Goal: Transaction & Acquisition: Purchase product/service

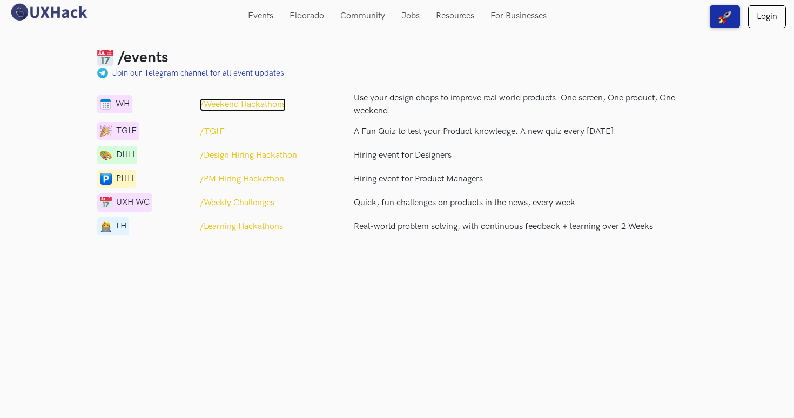
click at [247, 104] on p "/Weekend Hackathons" at bounding box center [243, 104] width 86 height 13
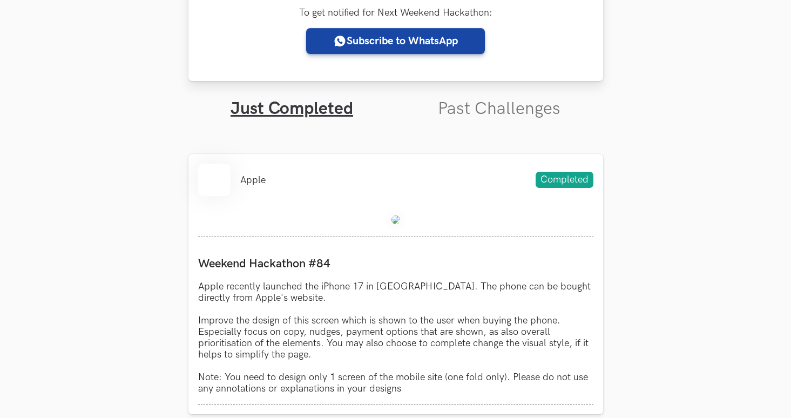
scroll to position [294, 0]
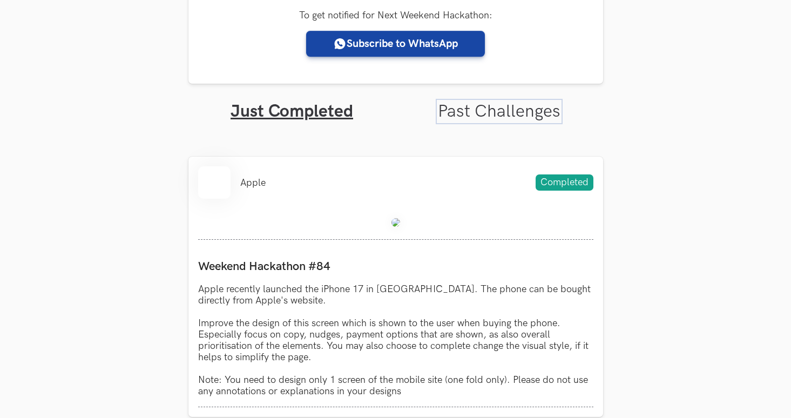
click at [472, 109] on link "Past Challenges" at bounding box center [499, 111] width 123 height 21
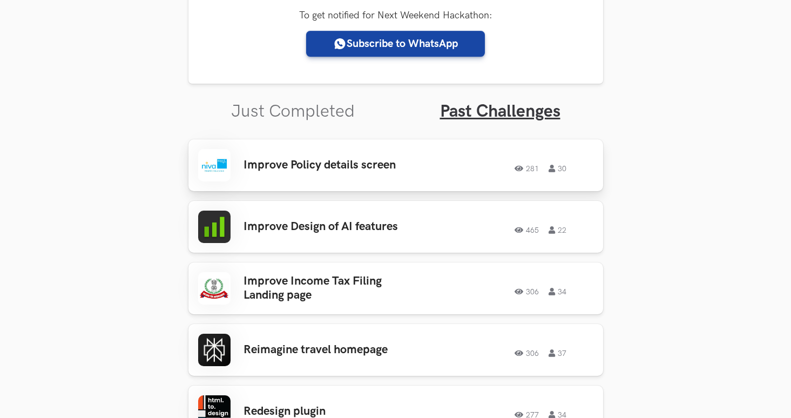
click at [403, 174] on div "Improve Policy details screen 281 30 281 30" at bounding box center [395, 165] width 395 height 32
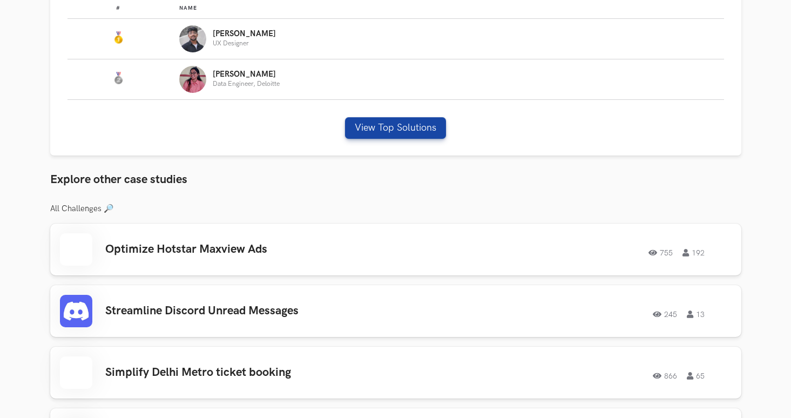
scroll to position [811, 0]
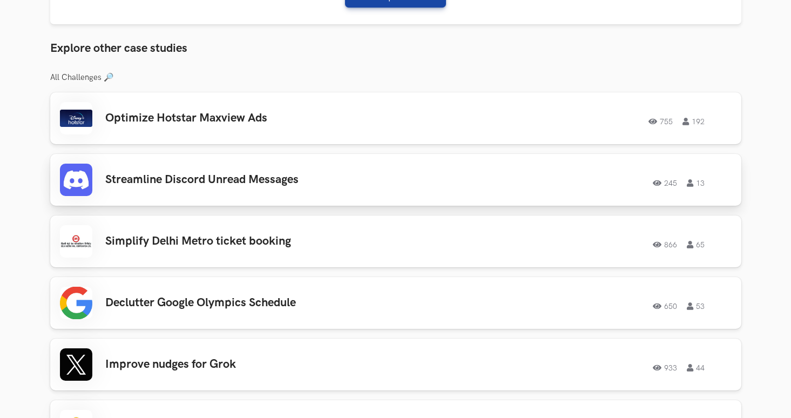
click at [274, 187] on div "Streamline Discord Unread Messages 245 13 245 13" at bounding box center [396, 180] width 672 height 32
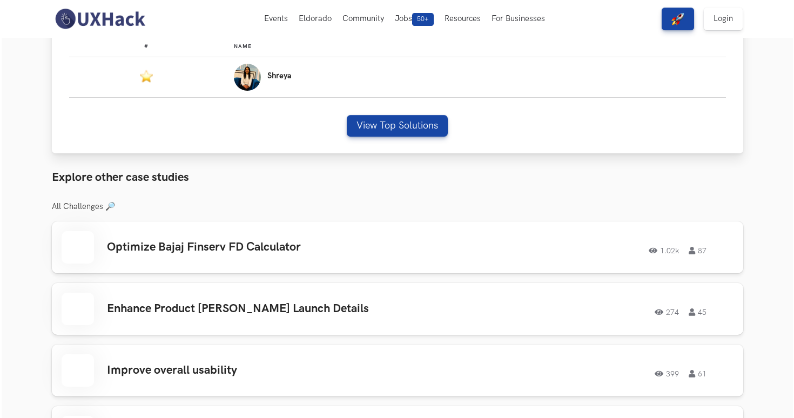
scroll to position [667, 0]
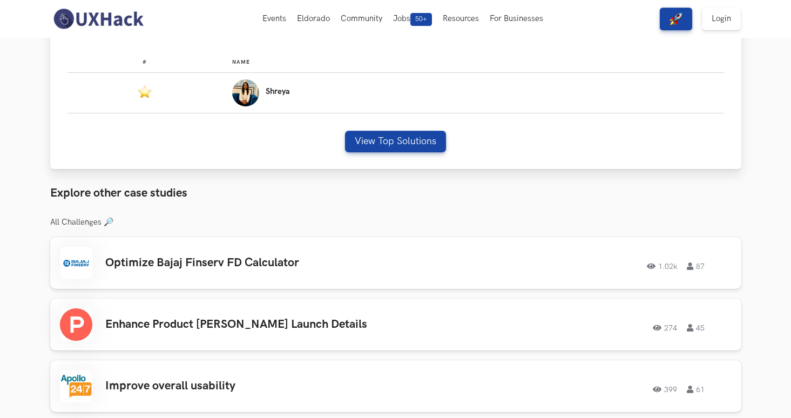
click at [367, 121] on div "# Name #: Name: Shreya View Top Solutions" at bounding box center [395, 108] width 691 height 123
click at [367, 138] on button "View Top Solutions" at bounding box center [395, 142] width 101 height 22
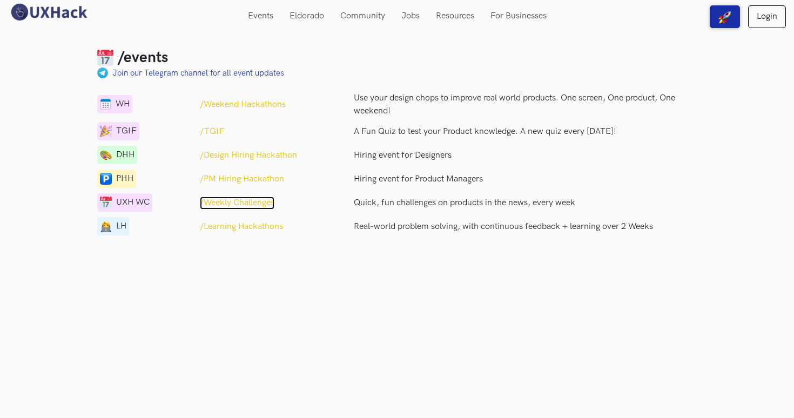
click at [253, 204] on p "/Weekly Challenges" at bounding box center [237, 203] width 75 height 13
click at [239, 174] on p "/PM Hiring Hackathon" at bounding box center [242, 179] width 84 height 13
click at [227, 102] on p "/Weekend Hackathons" at bounding box center [243, 104] width 86 height 13
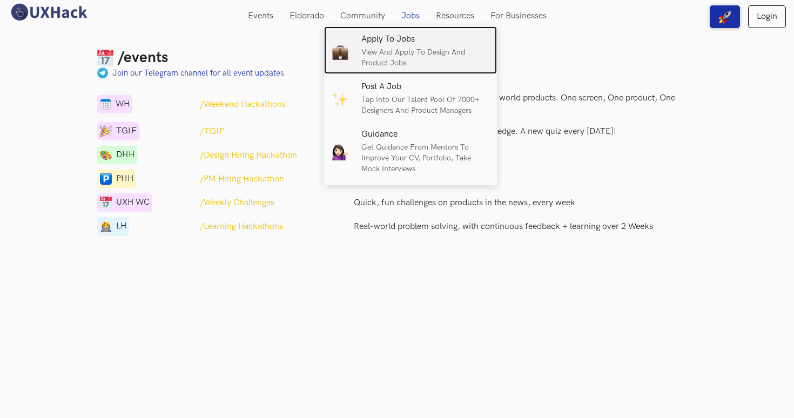
click at [407, 41] on h6 "Apply to Jobs" at bounding box center [424, 40] width 127 height 10
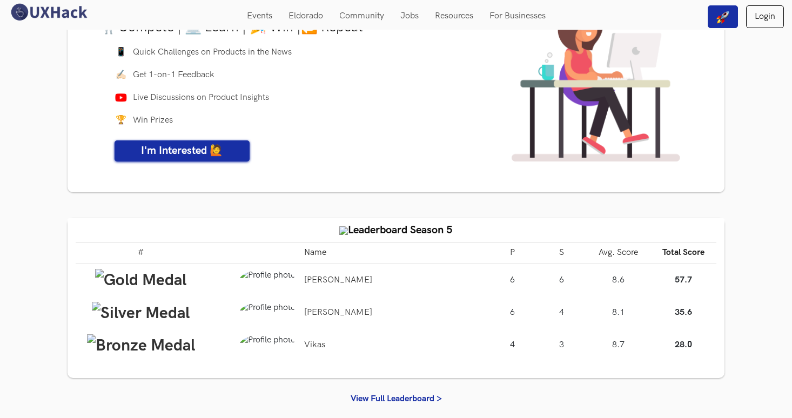
scroll to position [93, 0]
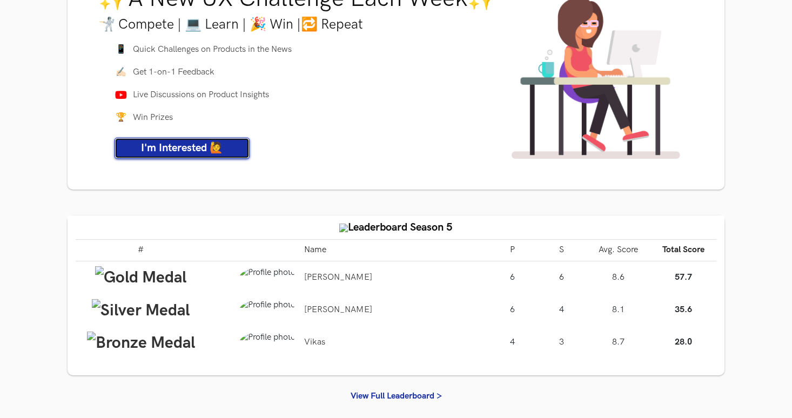
click at [204, 154] on span "I'm Interested 🙋" at bounding box center [182, 148] width 82 height 13
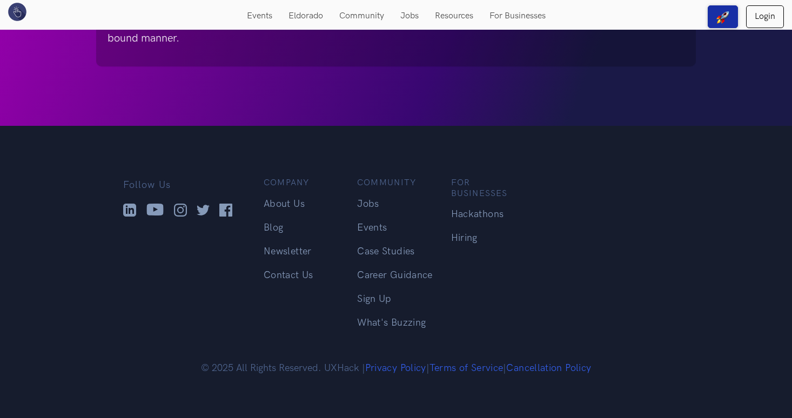
scroll to position [610, 0]
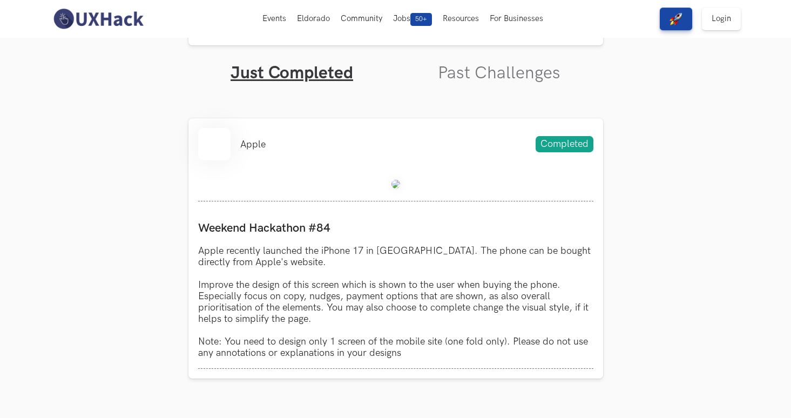
scroll to position [312, 0]
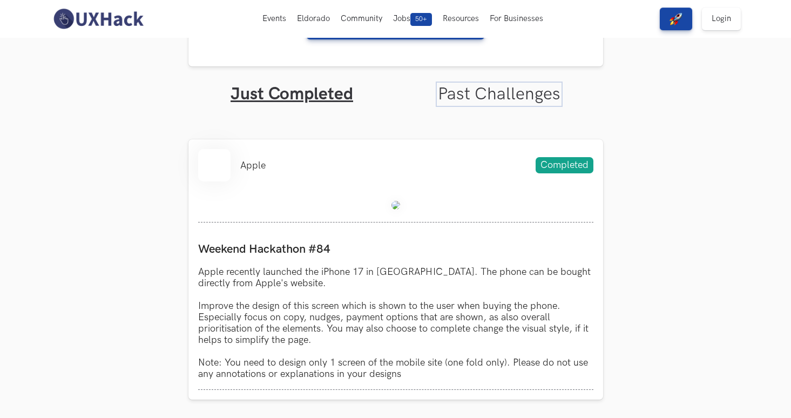
click at [465, 84] on link "Past Challenges" at bounding box center [499, 94] width 123 height 21
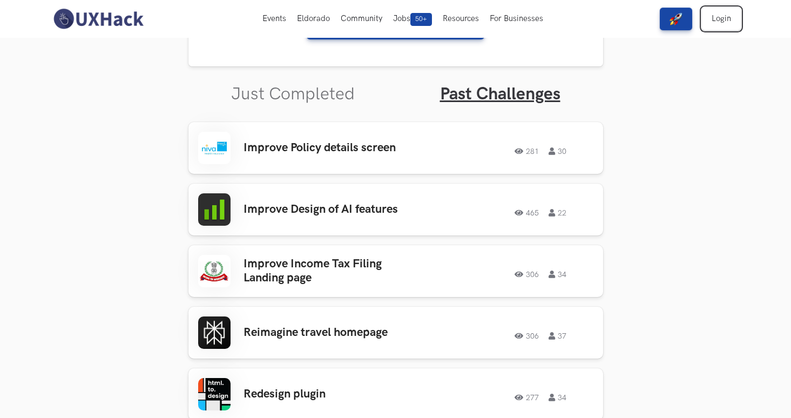
click at [727, 9] on link "Login" at bounding box center [721, 19] width 39 height 23
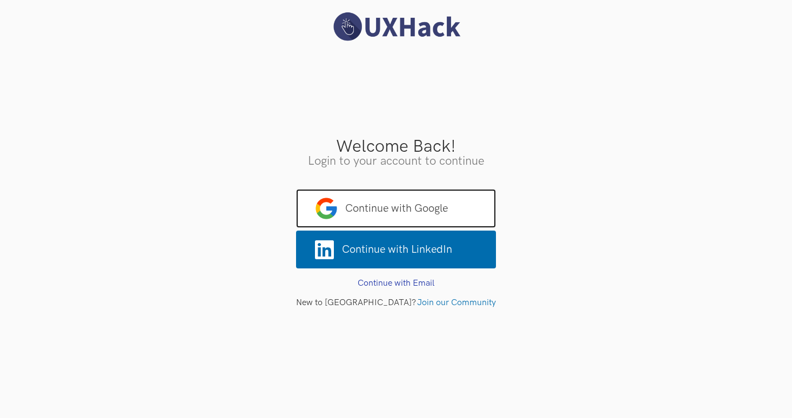
click at [405, 213] on span "Continue with Google" at bounding box center [396, 208] width 200 height 39
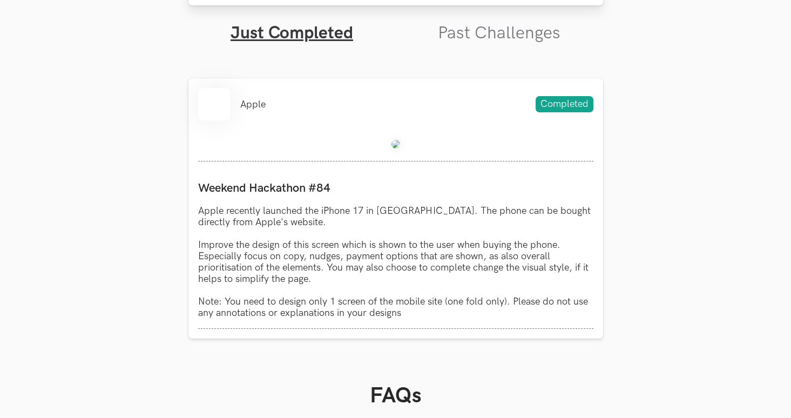
scroll to position [399, 0]
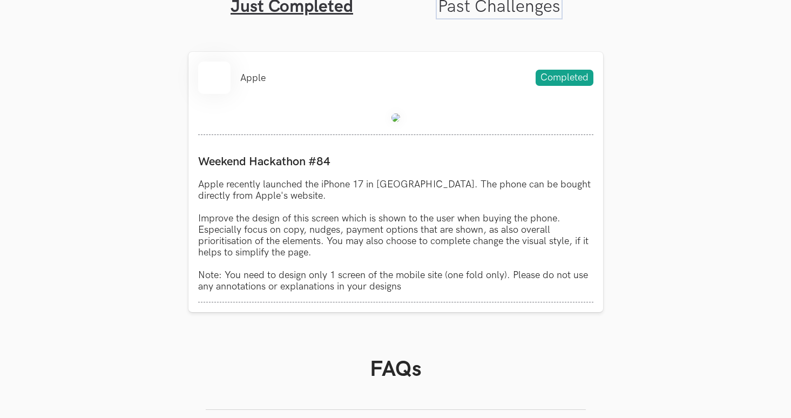
click at [515, 3] on link "Past Challenges" at bounding box center [499, 6] width 123 height 21
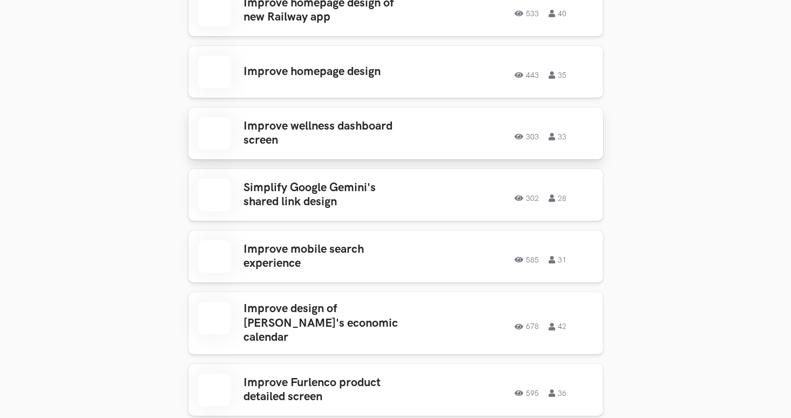
scroll to position [819, 0]
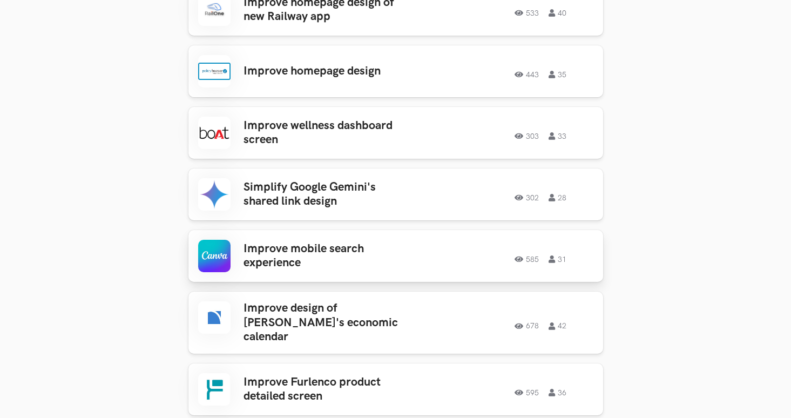
click at [433, 255] on div "585 31" at bounding box center [509, 256] width 169 height 14
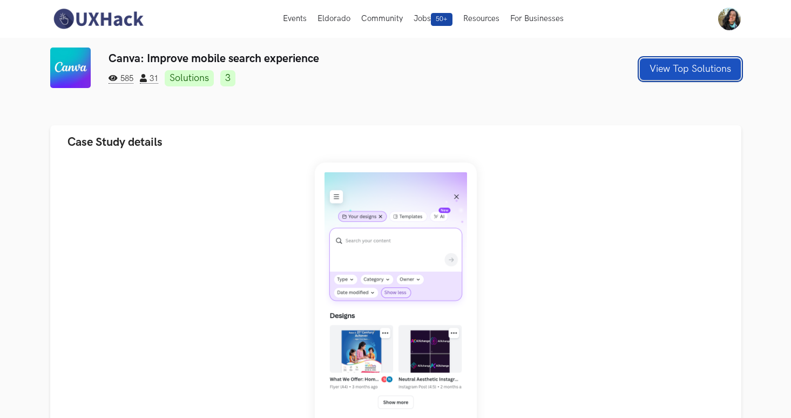
click at [701, 64] on button "View Top Solutions" at bounding box center [690, 69] width 101 height 22
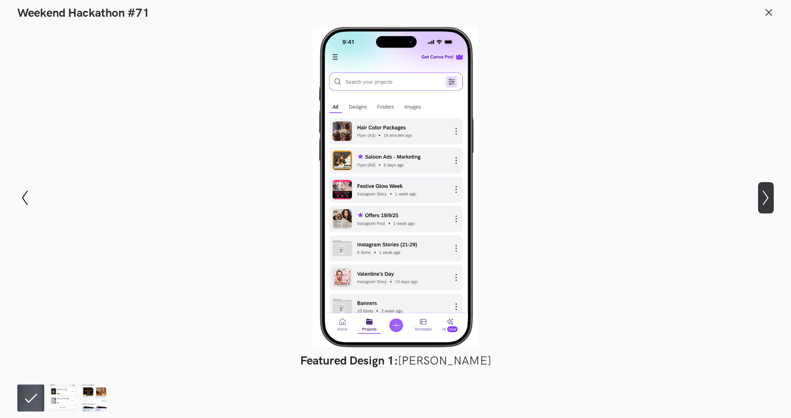
click at [770, 201] on icon "Show next slide" at bounding box center [766, 198] width 16 height 16
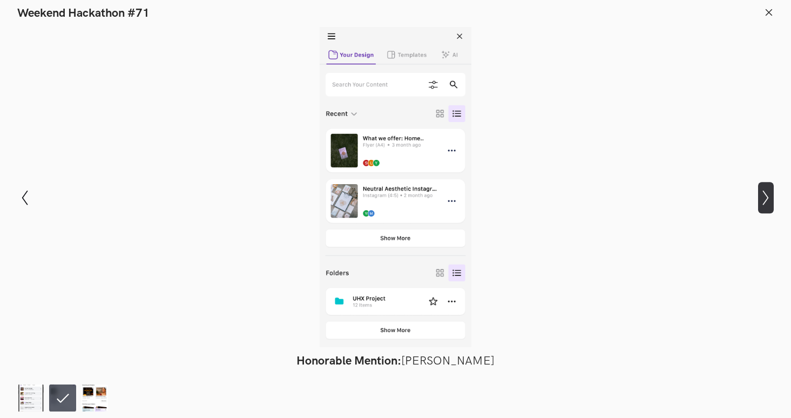
click at [770, 200] on icon "Show next slide" at bounding box center [766, 198] width 16 height 16
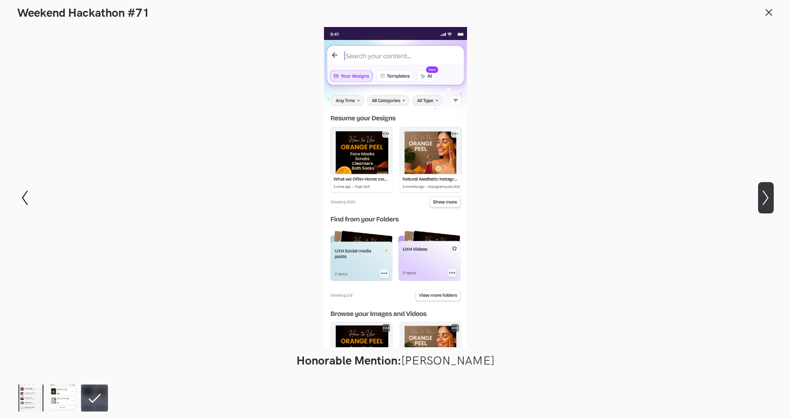
click at [769, 196] on icon "Show next slide" at bounding box center [766, 198] width 16 height 16
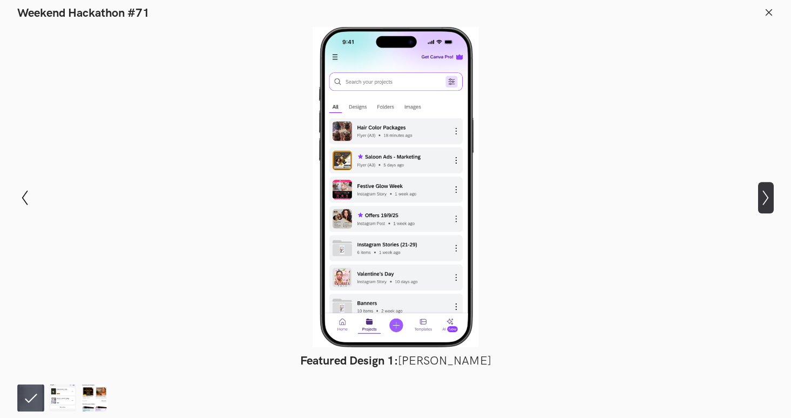
click at [769, 196] on icon "Show next slide" at bounding box center [766, 198] width 16 height 16
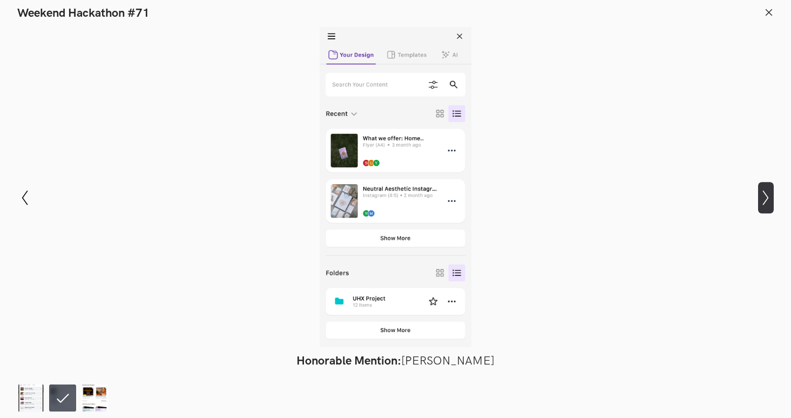
click at [769, 196] on icon "Show next slide" at bounding box center [766, 198] width 16 height 16
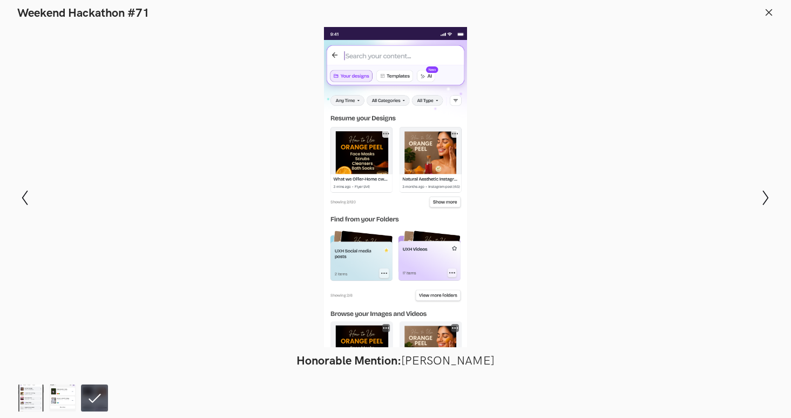
click at [16, 400] on footer at bounding box center [395, 396] width 791 height 43
click at [24, 400] on img at bounding box center [30, 398] width 27 height 27
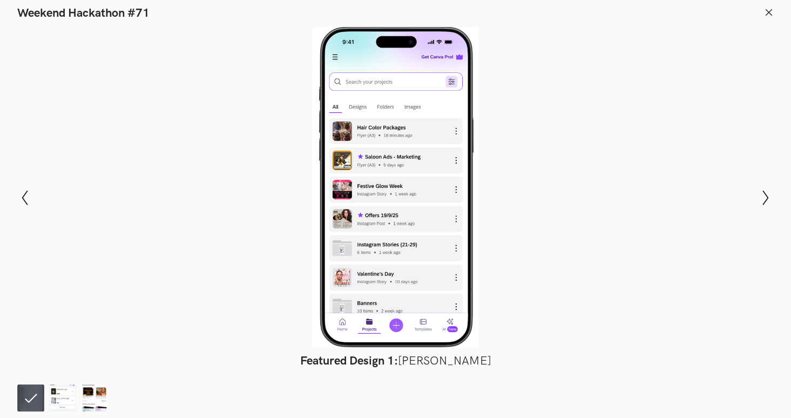
click at [767, 12] on icon at bounding box center [769, 13] width 10 height 10
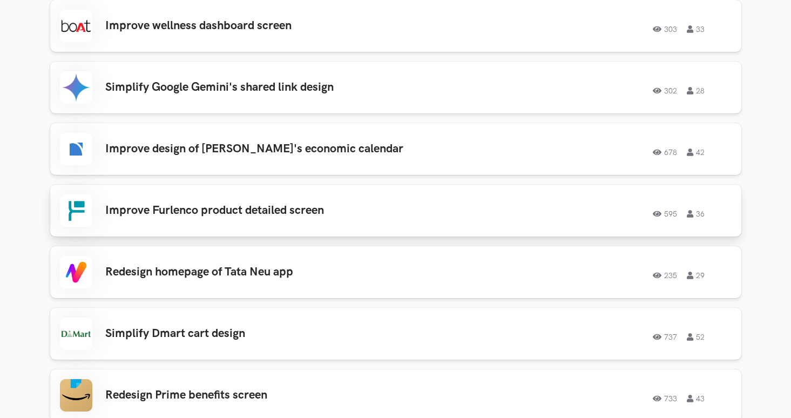
scroll to position [1542, 0]
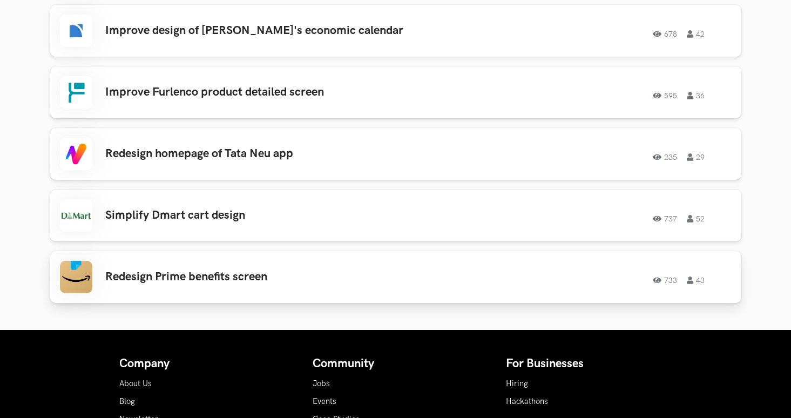
click at [418, 277] on div "Redesign Prime benefits screen 733 43 733 43" at bounding box center [396, 277] width 672 height 32
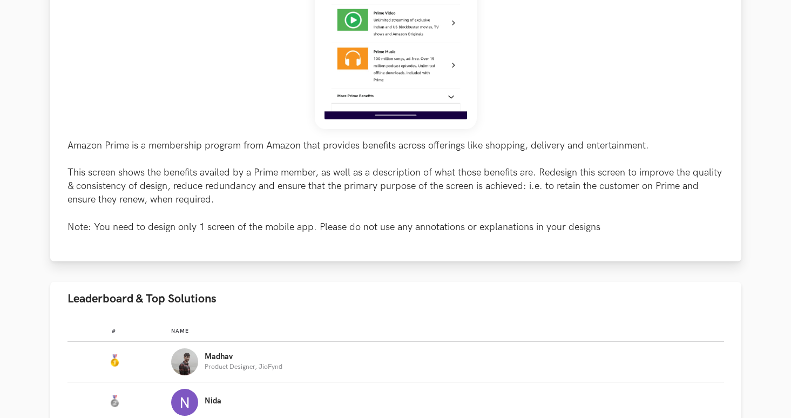
scroll to position [368, 0]
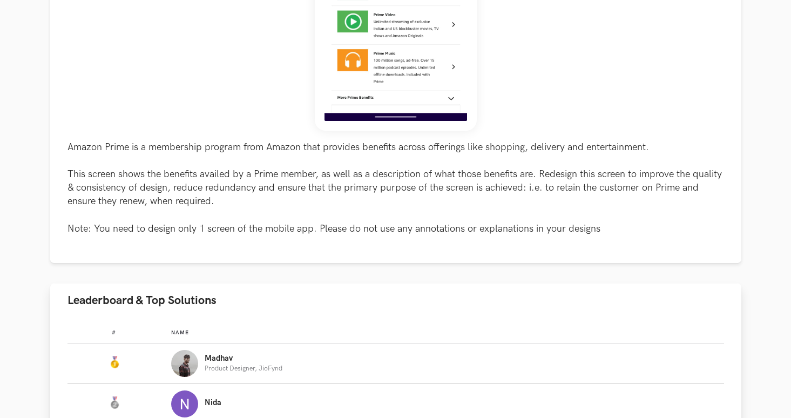
click at [488, 384] on td "Name: [PERSON_NAME]" at bounding box center [447, 404] width 553 height 41
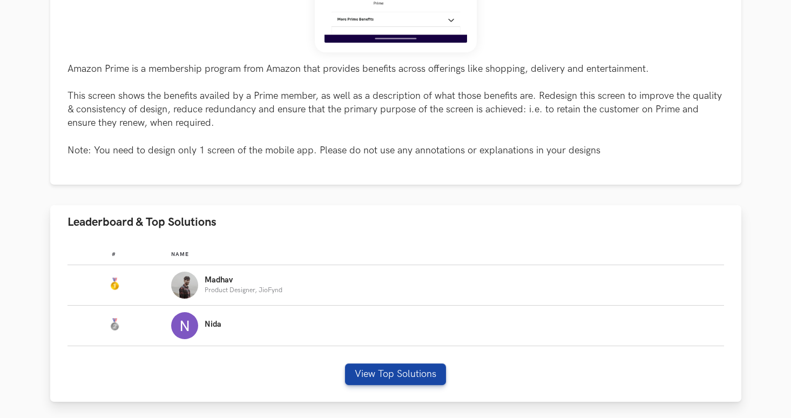
scroll to position [446, 0]
click at [244, 291] on p "Product Designer, JioFynd" at bounding box center [244, 290] width 78 height 7
click at [196, 281] on img "Leaderboard" at bounding box center [184, 285] width 27 height 27
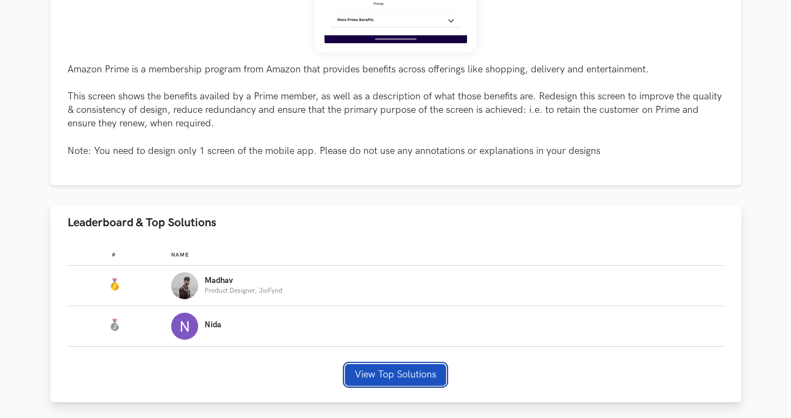
click at [378, 384] on button "View Top Solutions" at bounding box center [395, 375] width 101 height 22
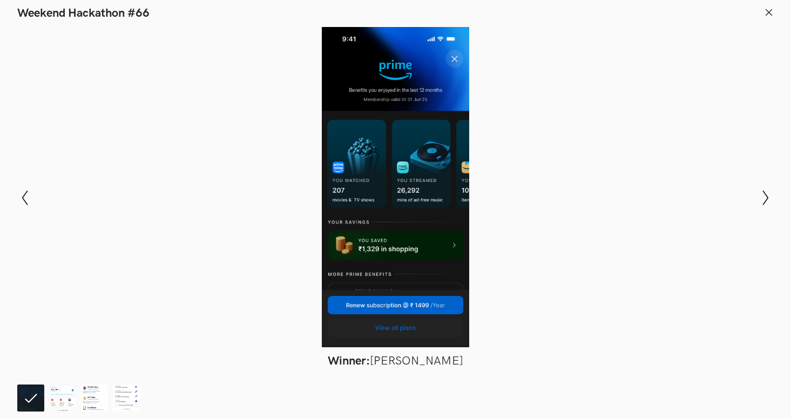
scroll to position [395, 0]
click at [769, 205] on icon "Show next slide" at bounding box center [766, 198] width 16 height 16
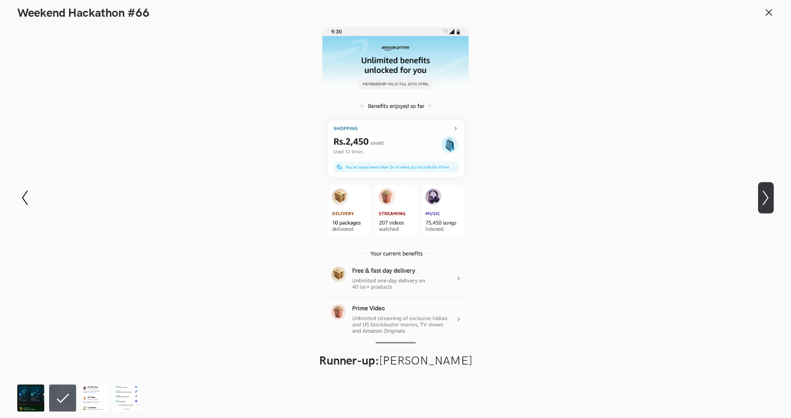
click at [769, 205] on icon "Show next slide" at bounding box center [766, 198] width 16 height 16
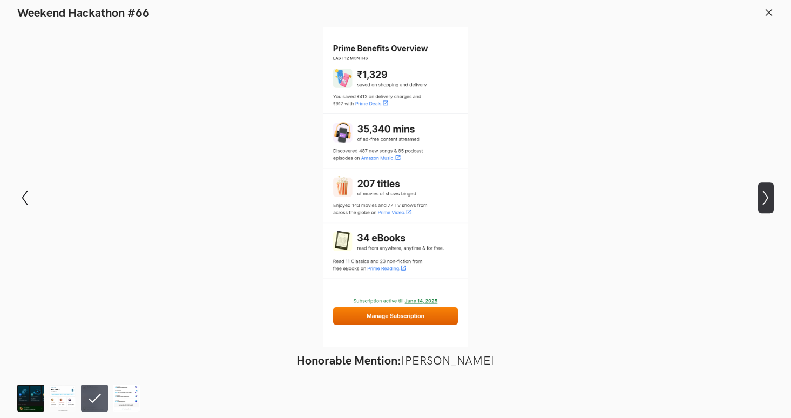
click at [769, 205] on icon "Show next slide" at bounding box center [766, 198] width 16 height 16
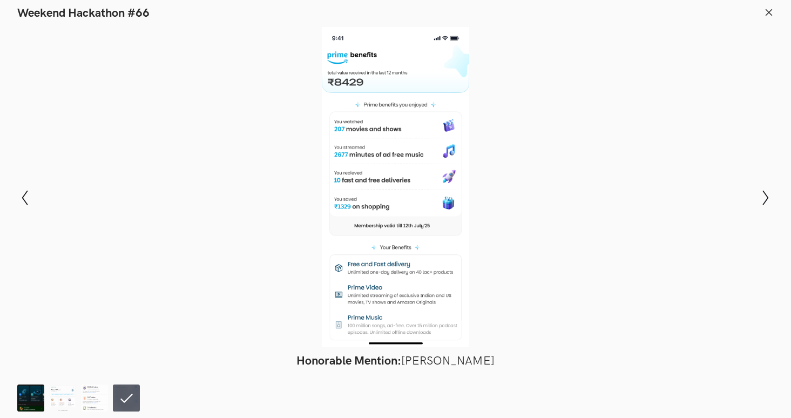
click at [24, 408] on img at bounding box center [30, 398] width 27 height 27
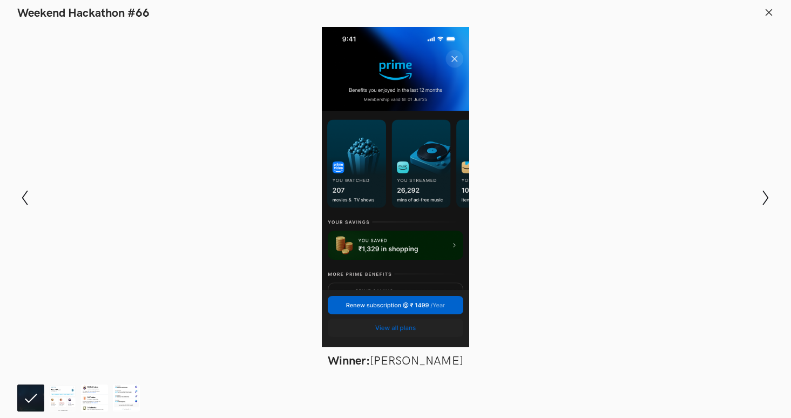
click at [775, 16] on header "Weekend Hackathon #66" at bounding box center [395, 10] width 791 height 21
click at [767, 10] on line at bounding box center [769, 12] width 6 height 6
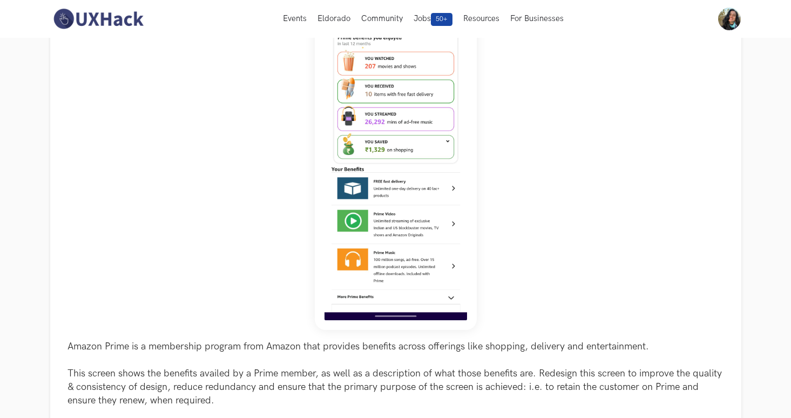
scroll to position [0, 0]
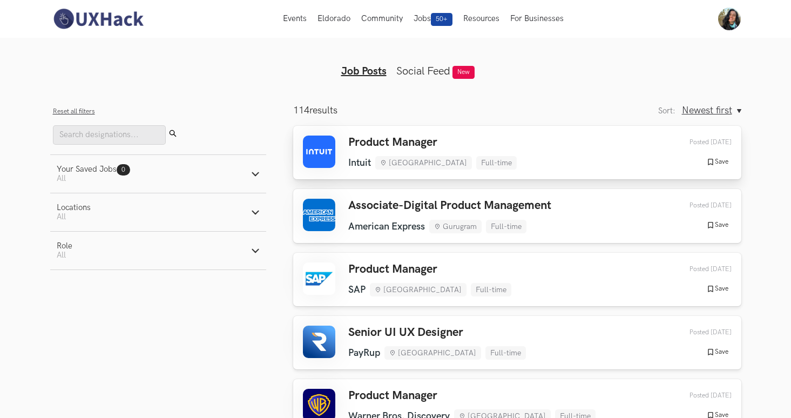
click at [409, 136] on h3 "Product Manager" at bounding box center [432, 143] width 169 height 14
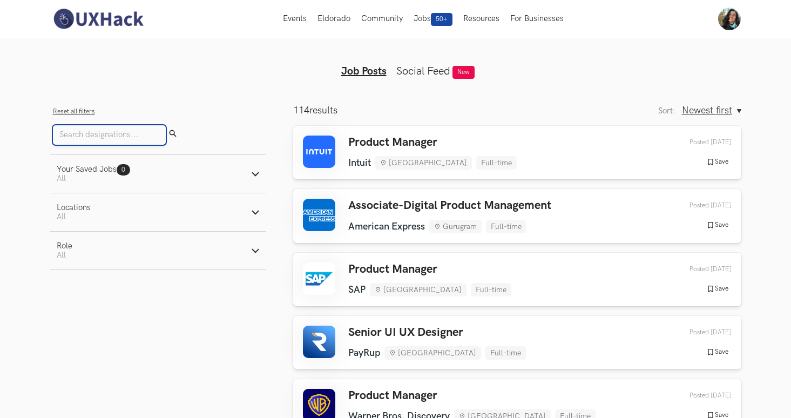
click at [128, 133] on input "Search" at bounding box center [109, 134] width 113 height 19
click at [181, 214] on button "Locations Active filters: All" at bounding box center [158, 212] width 216 height 38
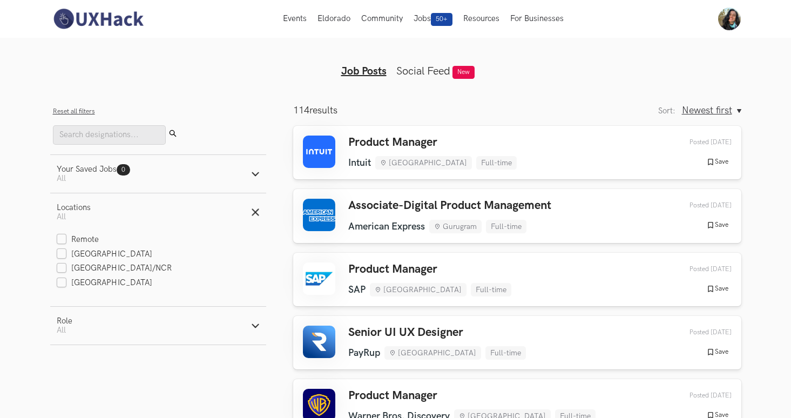
scroll to position [5, 0]
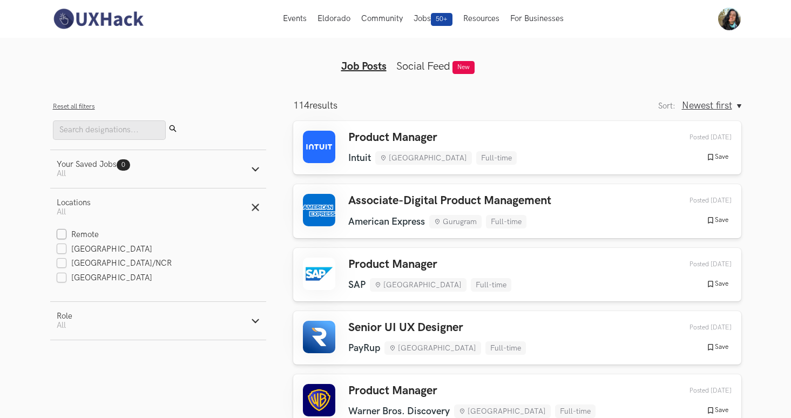
click at [61, 235] on label "Remote" at bounding box center [78, 235] width 43 height 11
click at [61, 235] on input "Remote" at bounding box center [62, 235] width 10 height 10
checkbox input "true"
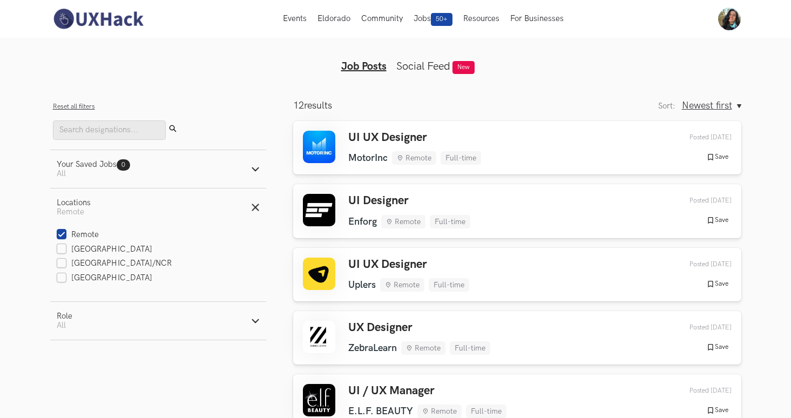
click at [167, 158] on button "Your Saved Jobs 0 Jobs Active filters: All" at bounding box center [158, 169] width 216 height 38
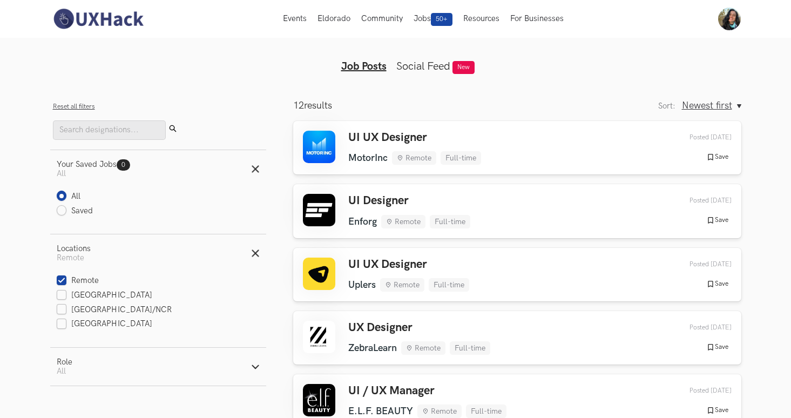
click at [133, 361] on button "Role Active filters: All" at bounding box center [158, 367] width 216 height 38
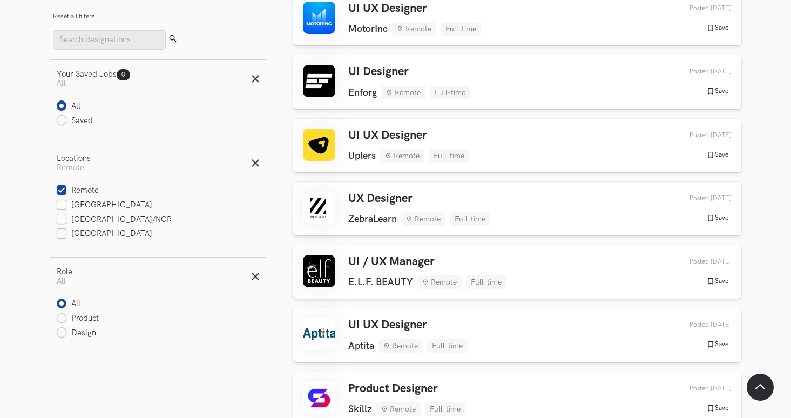
scroll to position [138, 0]
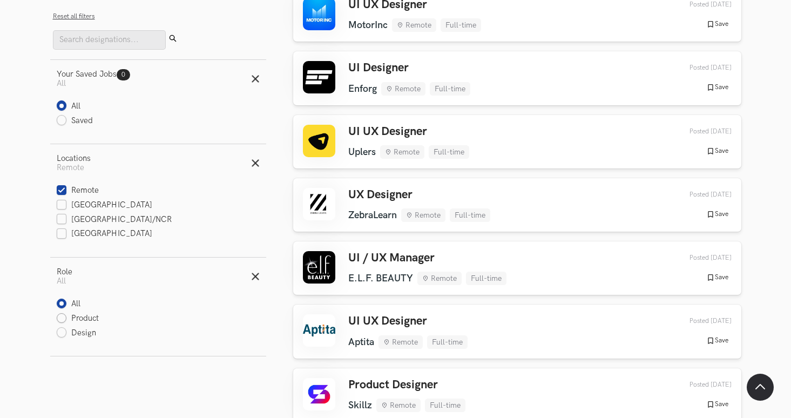
click at [60, 319] on label "Product" at bounding box center [78, 318] width 43 height 11
click at [60, 319] on input "Product" at bounding box center [62, 319] width 10 height 10
radio input "true"
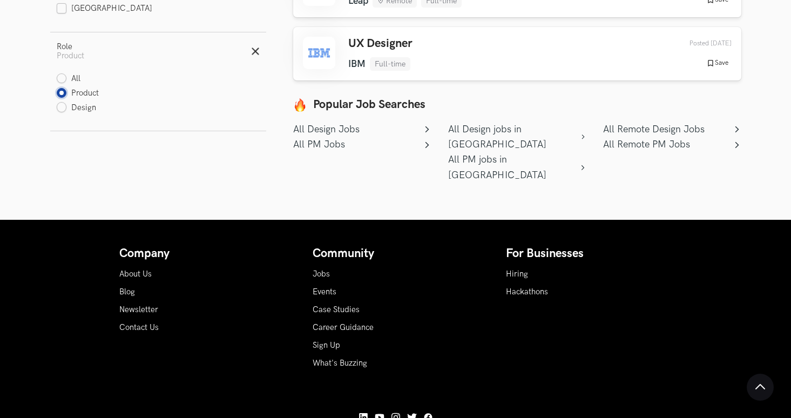
scroll to position [370, 0]
